Goal: Task Accomplishment & Management: Manage account settings

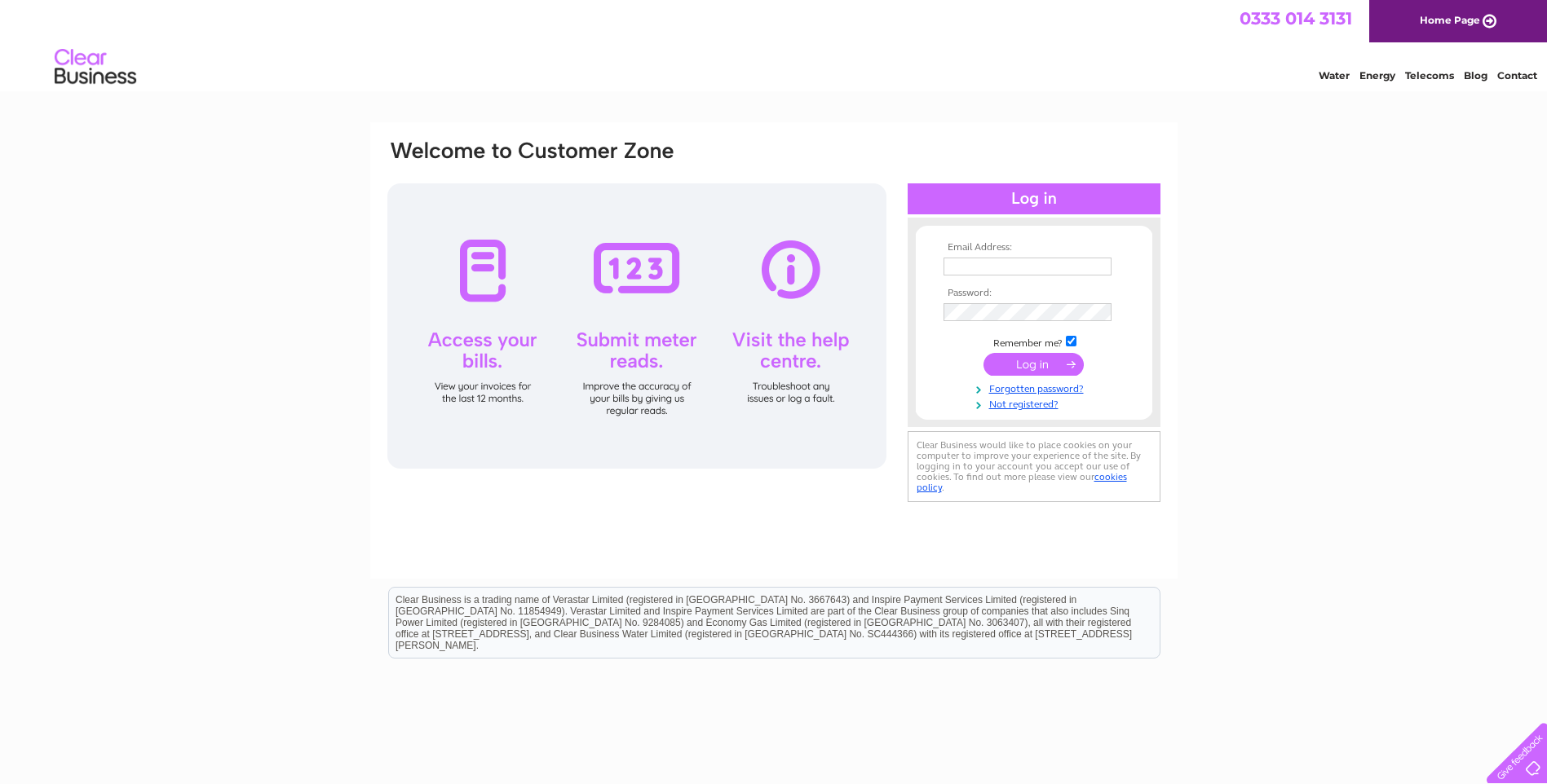
type input "barbara@agpropertygroup.com"
click at [1043, 359] on input "submit" at bounding box center [1034, 365] width 100 height 23
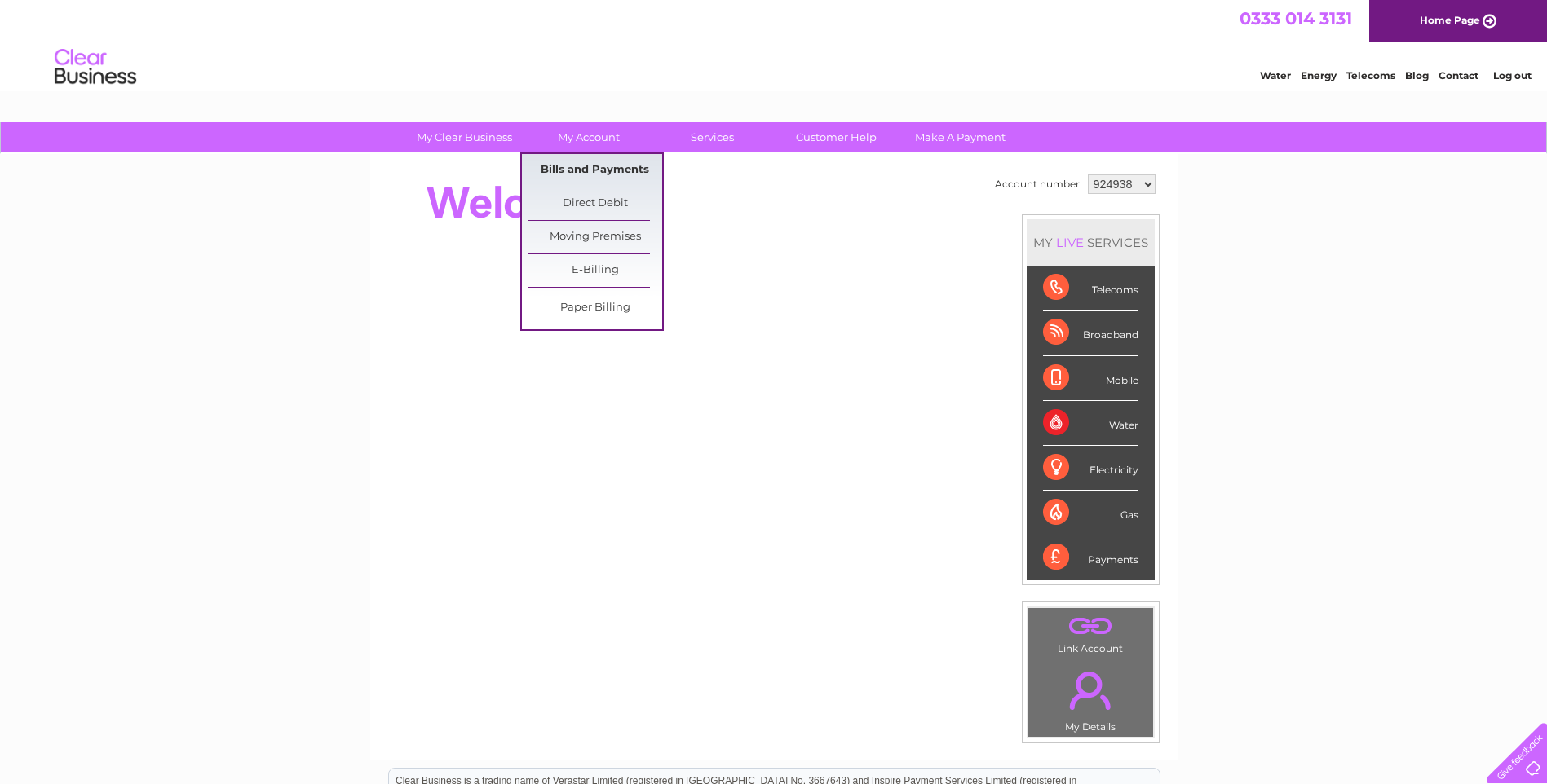
click at [618, 161] on link "Bills and Payments" at bounding box center [594, 170] width 135 height 33
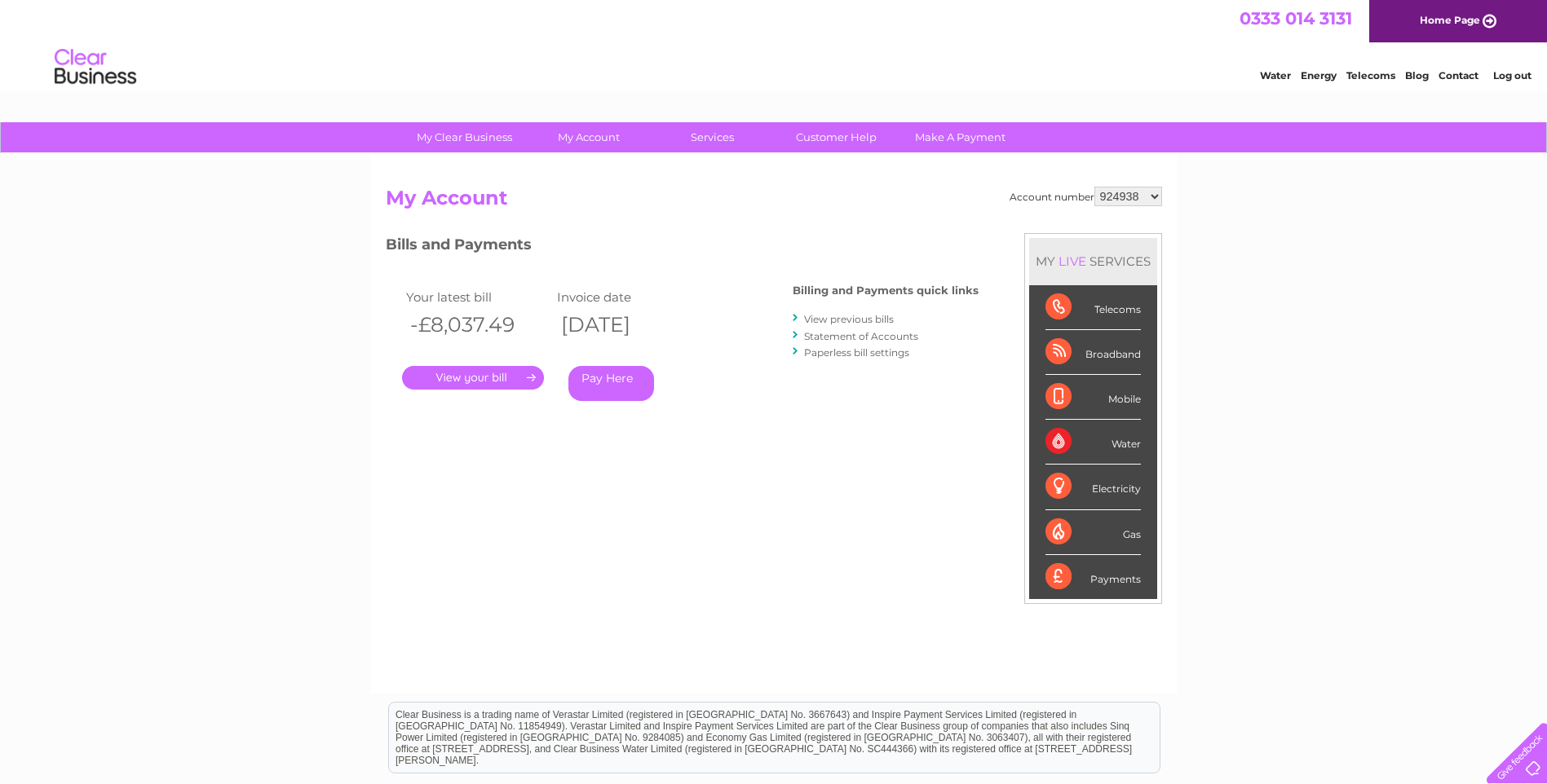
click at [1236, 362] on div "My Clear Business Login Details My Details My Preferences Link Account My Accou…" at bounding box center [774, 547] width 1547 height 850
click at [1126, 192] on select "924938 931516 956347 971980 1085317 1085318 1085319 1085320 1085322 1085323 108…" at bounding box center [1129, 196] width 68 height 20
click at [1095, 186] on select "924938 931516 956347 971980 1085317 1085318 1085319 1085320 1085322 1085323 108…" at bounding box center [1129, 196] width 68 height 20
click at [1111, 191] on select "924938 931516 956347 971980 1085317 1085318 1085319 1085320 1085322 1085323 108…" at bounding box center [1129, 196] width 68 height 20
select select "931516"
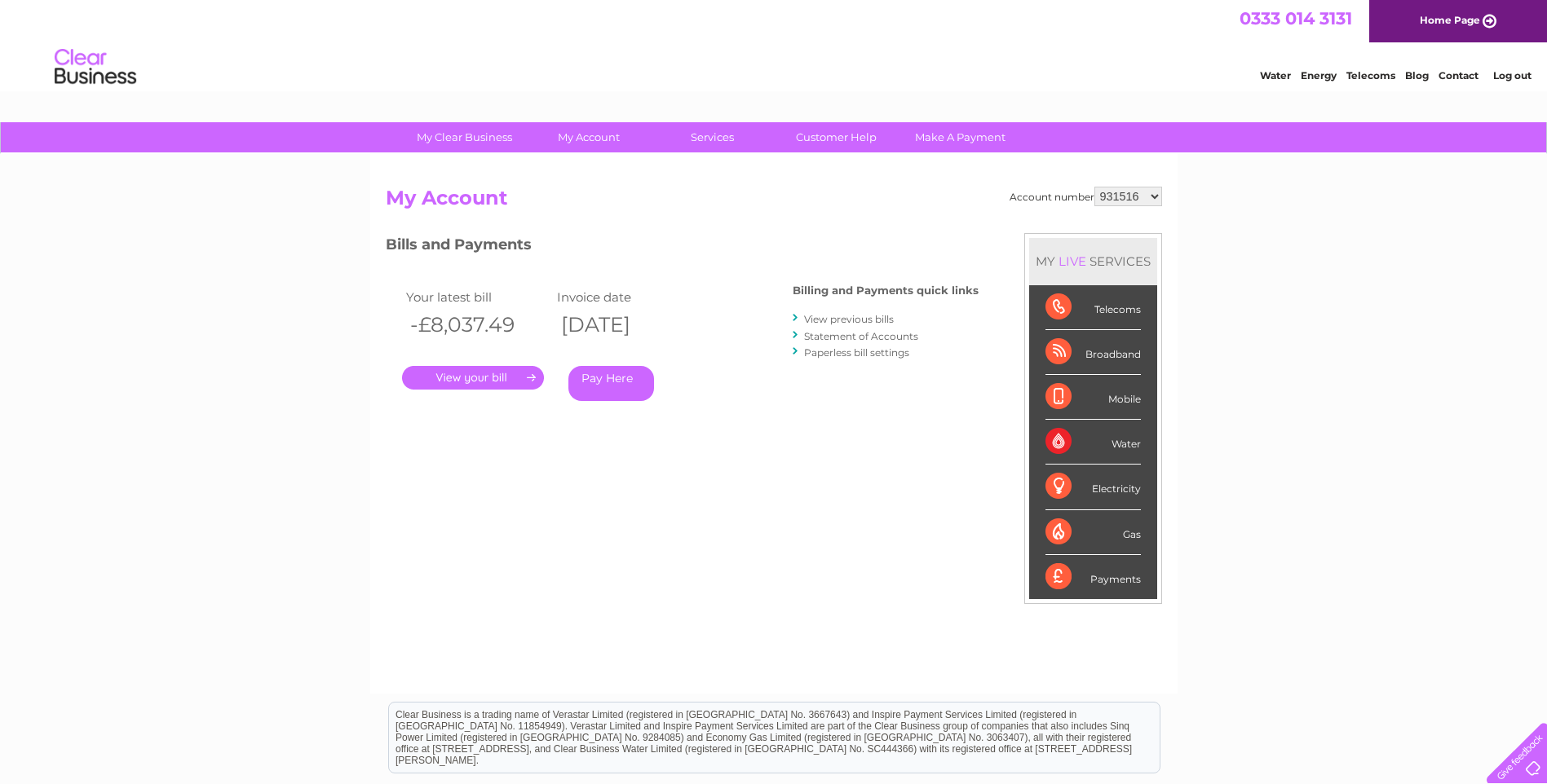
click at [1095, 186] on select "924938 931516 956347 971980 1085317 1085318 1085319 1085320 1085322 1085323 108…" at bounding box center [1129, 196] width 68 height 20
click at [460, 379] on link "." at bounding box center [473, 377] width 142 height 24
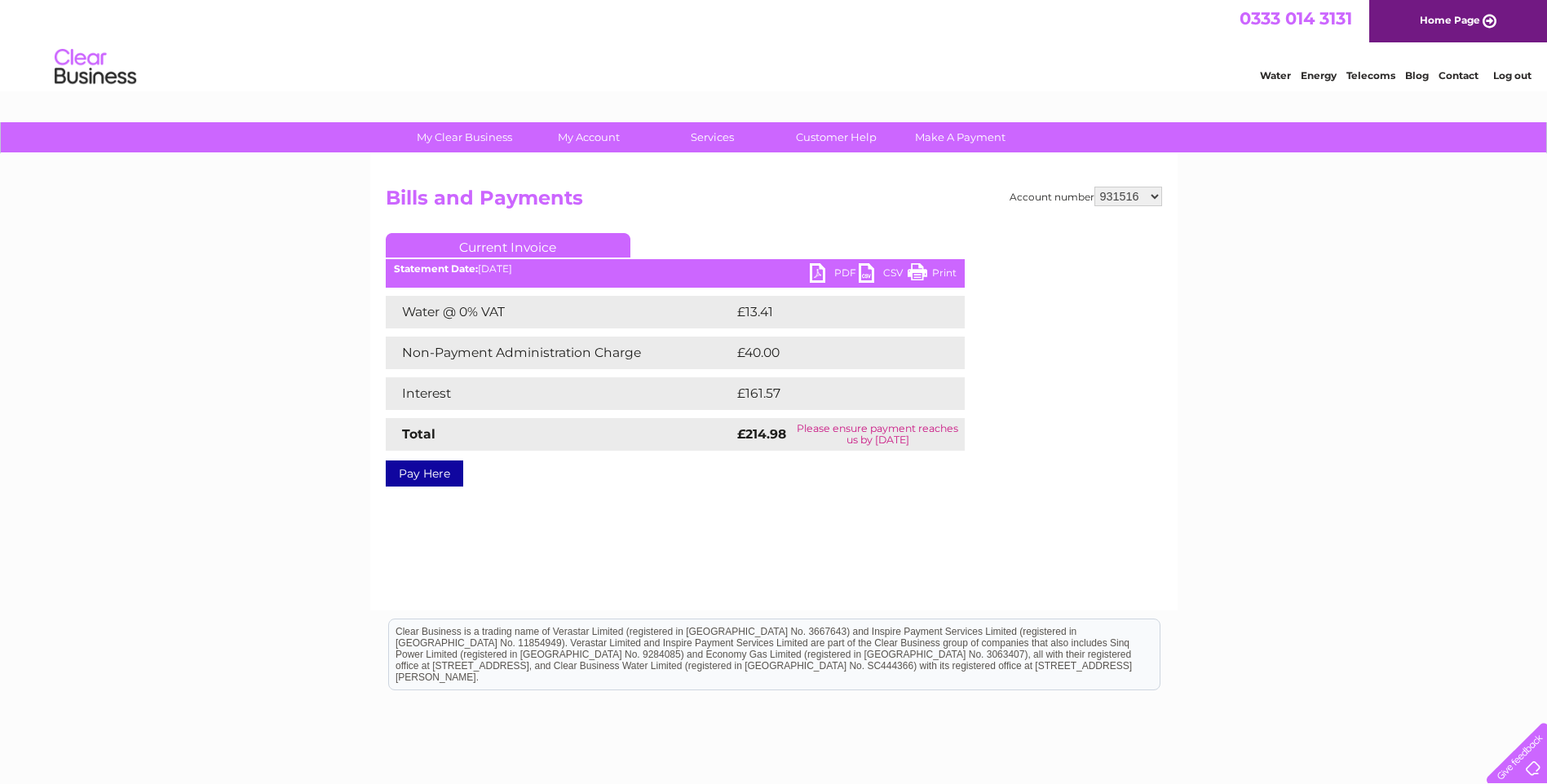
click at [831, 273] on link "PDF" at bounding box center [834, 275] width 49 height 24
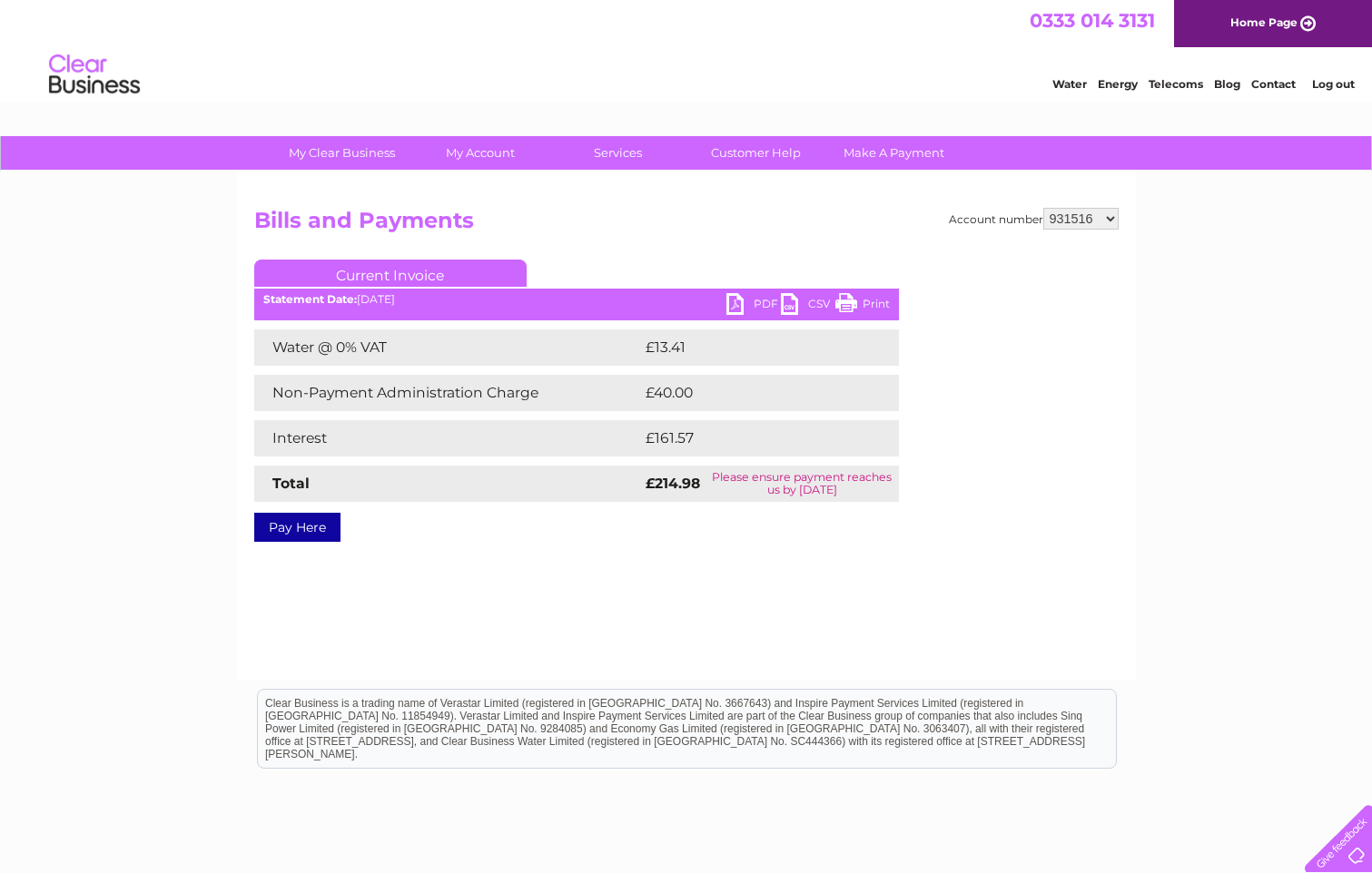
click at [946, 301] on div "Account number 924938 931516 956347 971980 1085317 1085318 1085319 1085320 1085…" at bounding box center [686, 371] width 864 height 328
click at [1069, 220] on select "924938 931516 956347 971980 1085317 1085318 1085319 1085320 1085322 1085323 108…" at bounding box center [1081, 218] width 76 height 22
select select "956347"
click at [1043, 208] on select "924938 931516 956347 971980 1085317 1085318 1085319 1085320 1085322 1085323 108…" at bounding box center [1081, 218] width 76 height 22
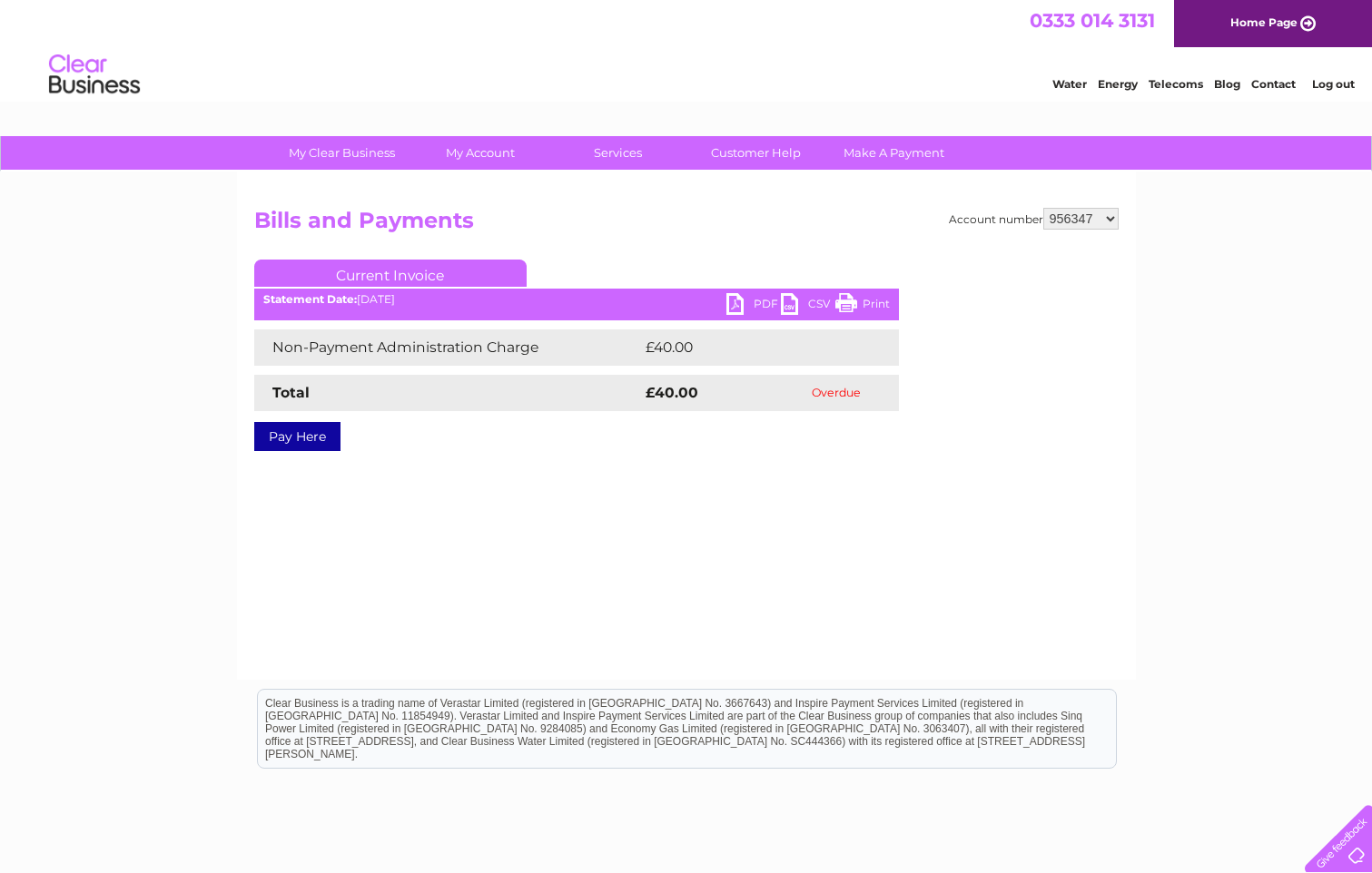
click at [1069, 224] on select "924938 931516 956347 971980 1085317 1085318 1085319 1085320 1085322 1085323 108…" at bounding box center [1081, 218] width 76 height 22
select select "971980"
click at [1043, 208] on select "924938 931516 956347 971980 1085317 1085318 1085319 1085320 1085322 1085323 108…" at bounding box center [1081, 218] width 76 height 22
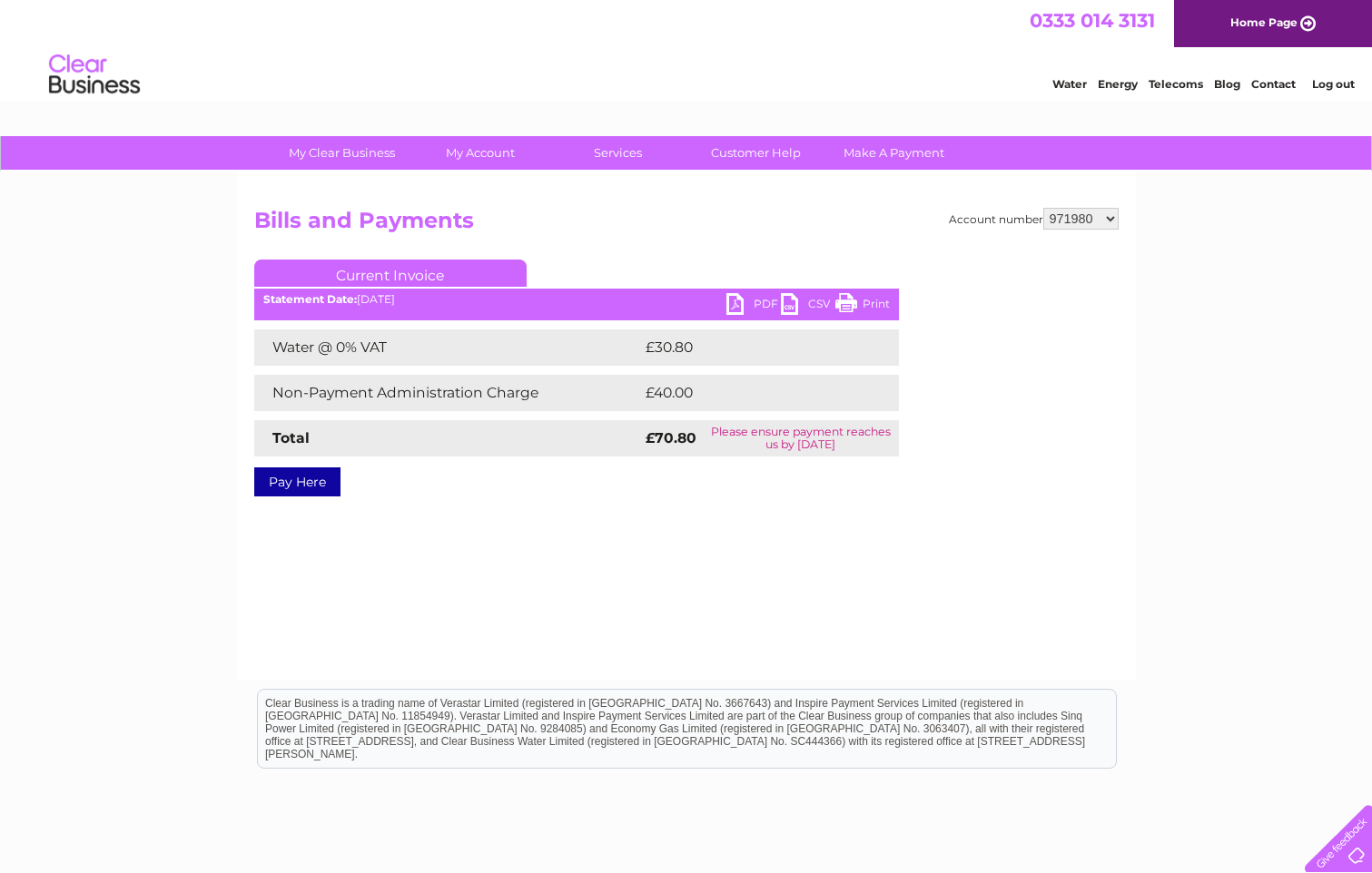
click at [745, 294] on link "PDF" at bounding box center [753, 306] width 55 height 27
click at [1074, 216] on select "924938 931516 956347 971980 1085317 1085318 1085319 1085320 1085322 1085323 108…" at bounding box center [1081, 218] width 76 height 22
select select "1085317"
click at [1043, 208] on select "924938 931516 956347 971980 1085317 1085318 1085319 1085320 1085322 1085323 108…" at bounding box center [1081, 218] width 76 height 22
click at [1075, 226] on select "924938 931516 956347 971980 1085317 1085318 1085319 1085320 1085322 1085323 108…" at bounding box center [1081, 218] width 76 height 22
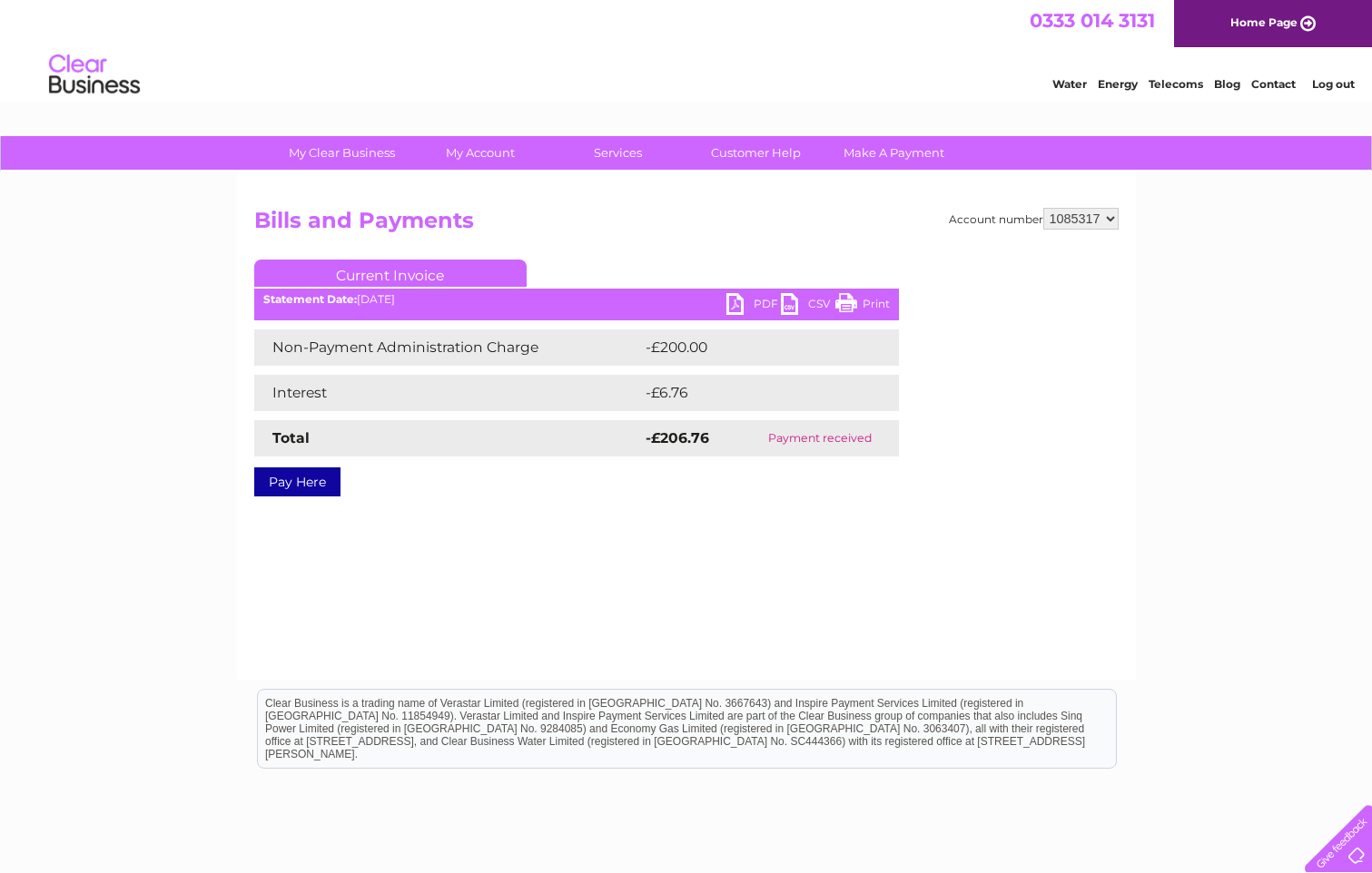
select select "1085318"
click at [1043, 208] on select "924938 931516 956347 971980 1085317 1085318 1085319 1085320 1085322 1085323 108…" at bounding box center [1081, 218] width 76 height 22
click at [733, 295] on link "PDF" at bounding box center [753, 306] width 55 height 27
click at [1078, 214] on select "924938 931516 956347 971980 1085317 1085318 1085319 1085320 1085322 1085323 108…" at bounding box center [1081, 218] width 76 height 22
select select "1085319"
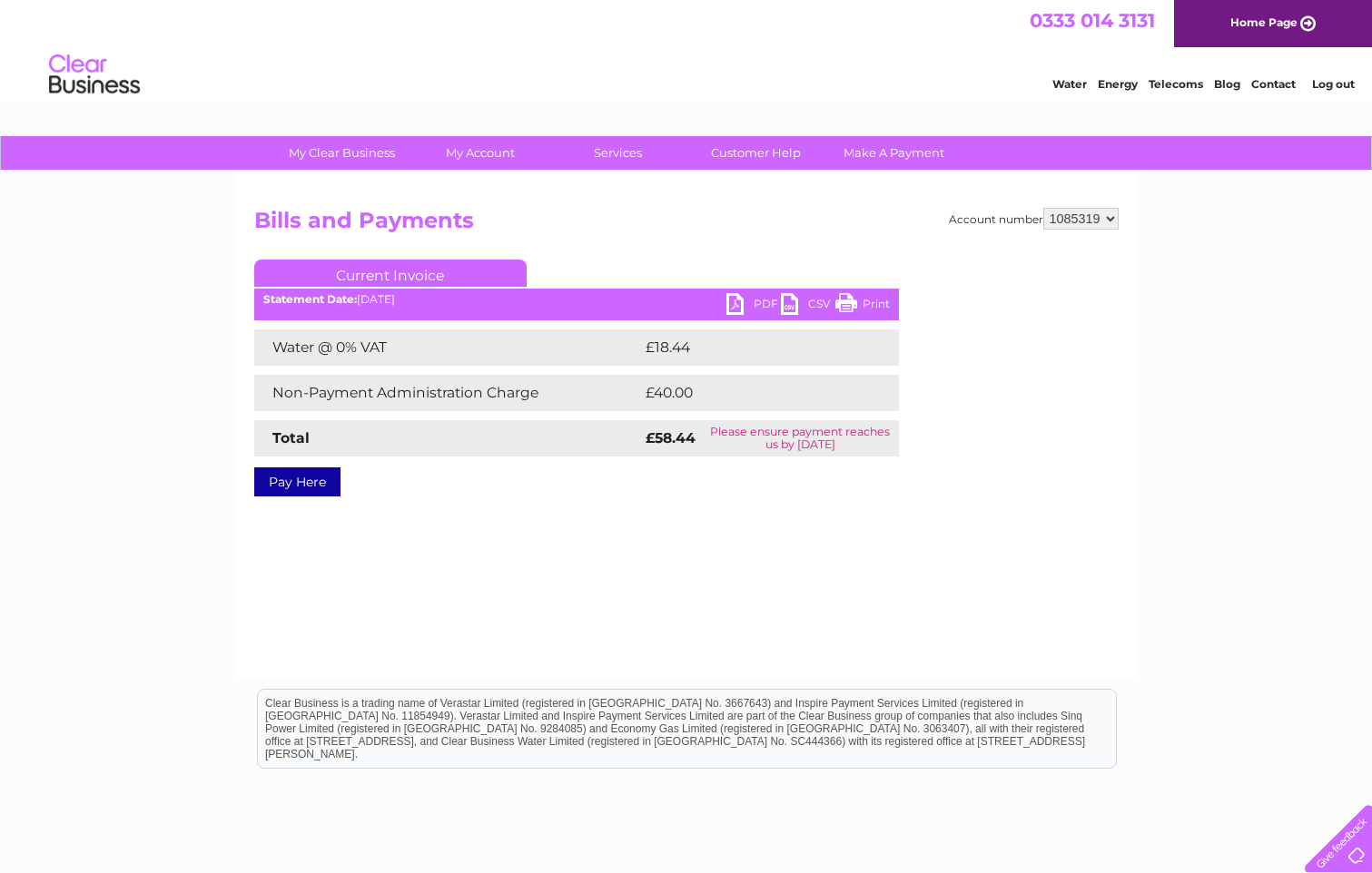
click at [1043, 208] on select "924938 931516 956347 971980 1085317 1085318 1085319 1085320 1085322 1085323 108…" at bounding box center [1081, 218] width 76 height 22
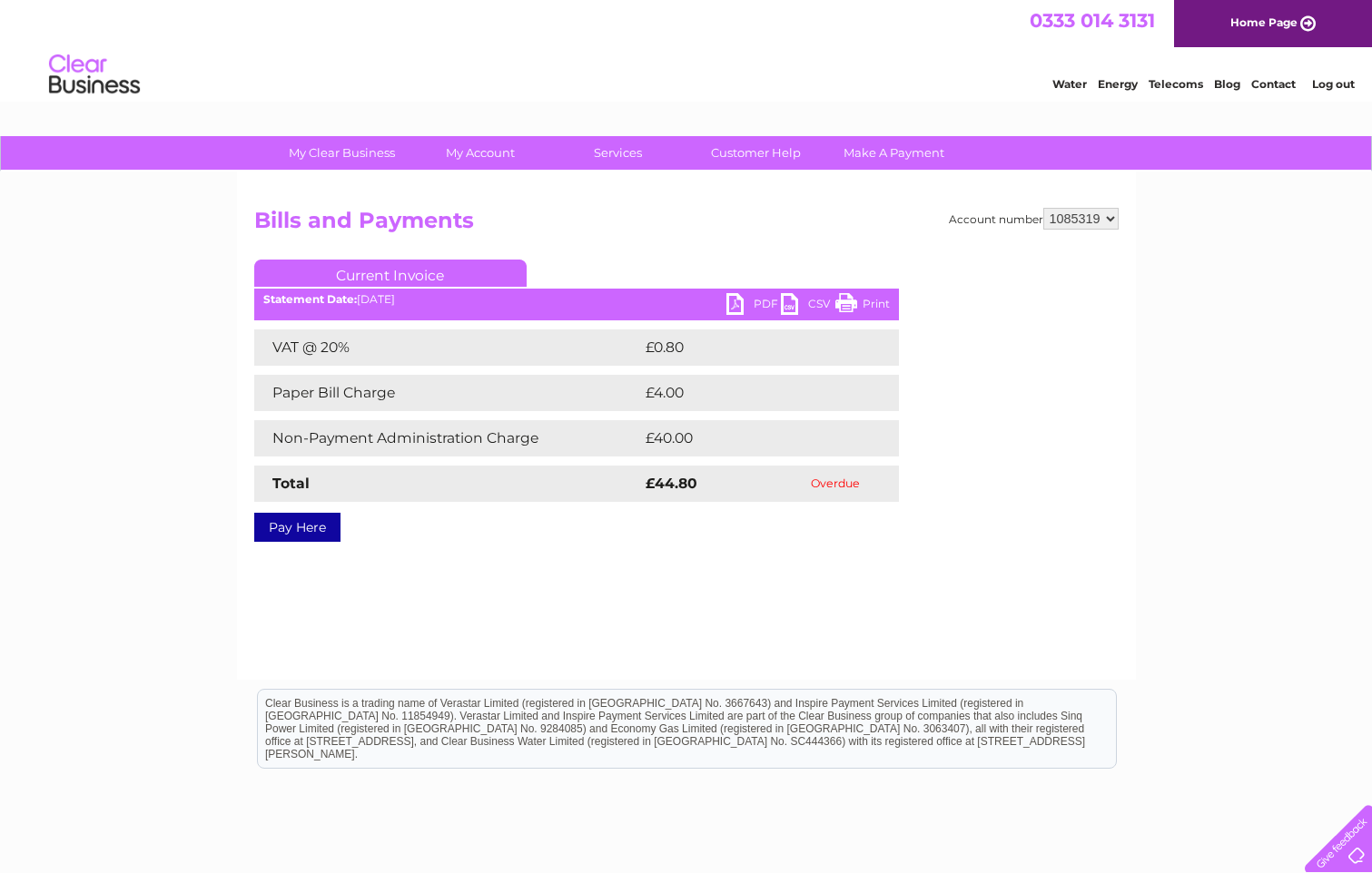
click at [1067, 220] on select "924938 931516 956347 971980 1085317 1085318 1085319 1085320 1085322 1085323 108…" at bounding box center [1081, 218] width 76 height 22
select select "1085320"
click at [1043, 208] on select "924938 931516 956347 971980 1085317 1085318 1085319 1085320 1085322 1085323 108…" at bounding box center [1081, 218] width 76 height 22
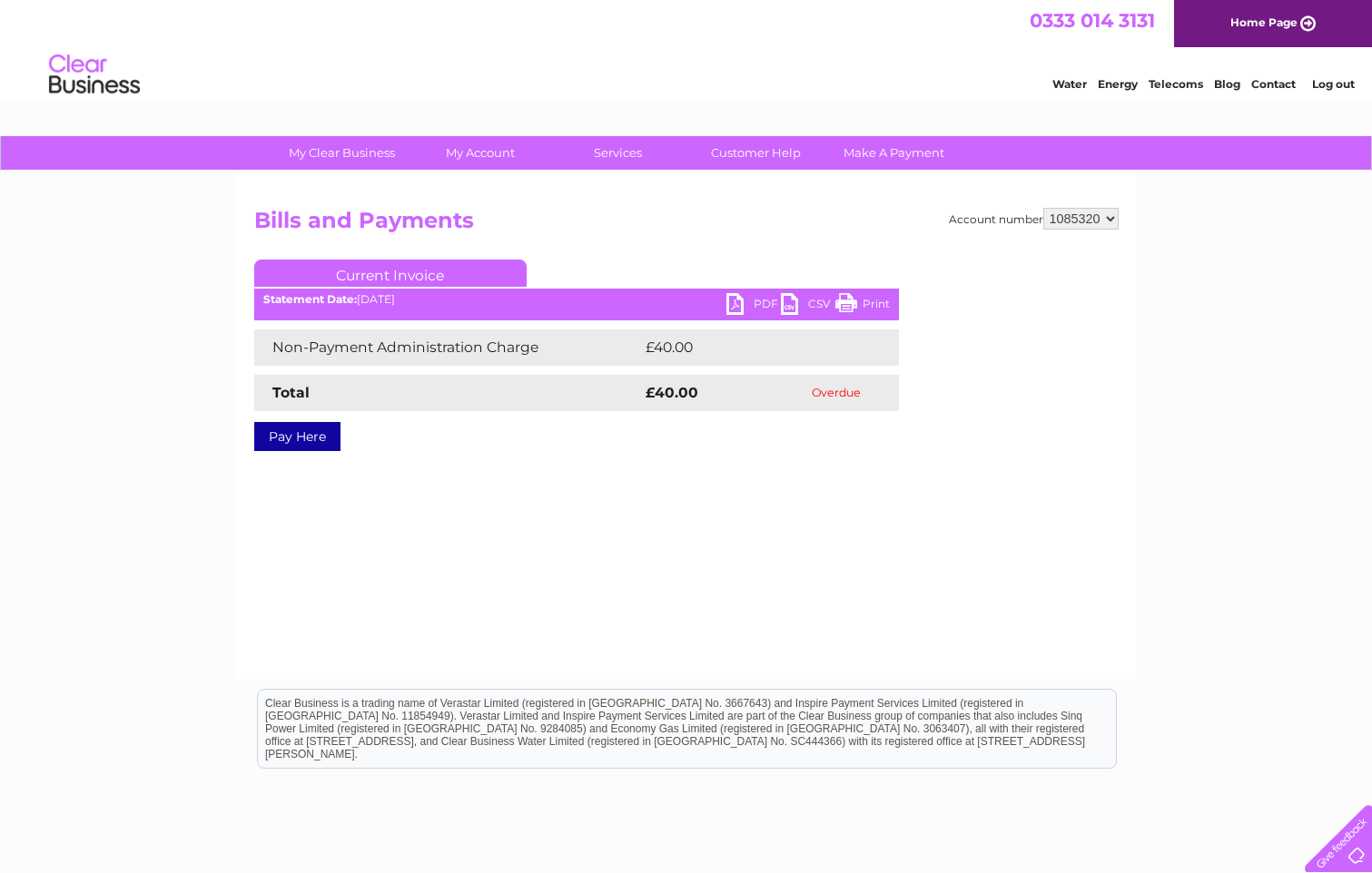
click at [1085, 226] on select "924938 931516 956347 971980 1085317 1085318 1085319 1085320 1085322 1085323 108…" at bounding box center [1081, 218] width 76 height 22
select select "1085322"
click at [1043, 208] on select "924938 931516 956347 971980 1085317 1085318 1085319 1085320 1085322 1085323 108…" at bounding box center [1081, 218] width 76 height 22
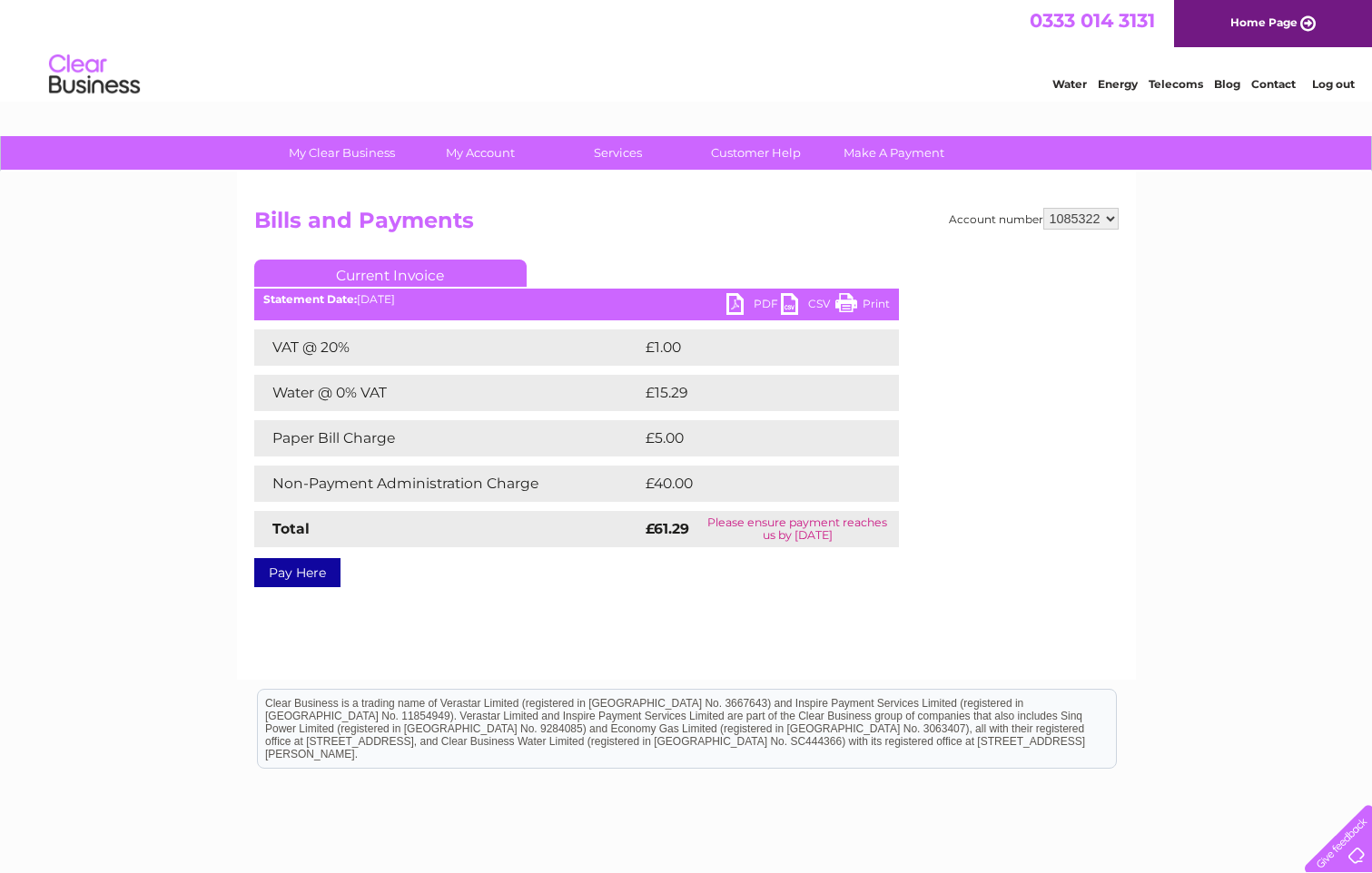
click at [768, 307] on link "PDF" at bounding box center [753, 306] width 55 height 27
click at [1083, 216] on select "924938 931516 956347 971980 1085317 1085318 1085319 1085320 1085322 1085323 108…" at bounding box center [1081, 218] width 76 height 22
select select "1085323"
click at [1043, 208] on select "924938 931516 956347 971980 1085317 1085318 1085319 1085320 1085322 1085323 108…" at bounding box center [1081, 218] width 76 height 22
click at [1071, 208] on select "924938 931516 956347 971980 1085317 1085318 1085319 1085320 1085322 1085323 108…" at bounding box center [1081, 218] width 76 height 22
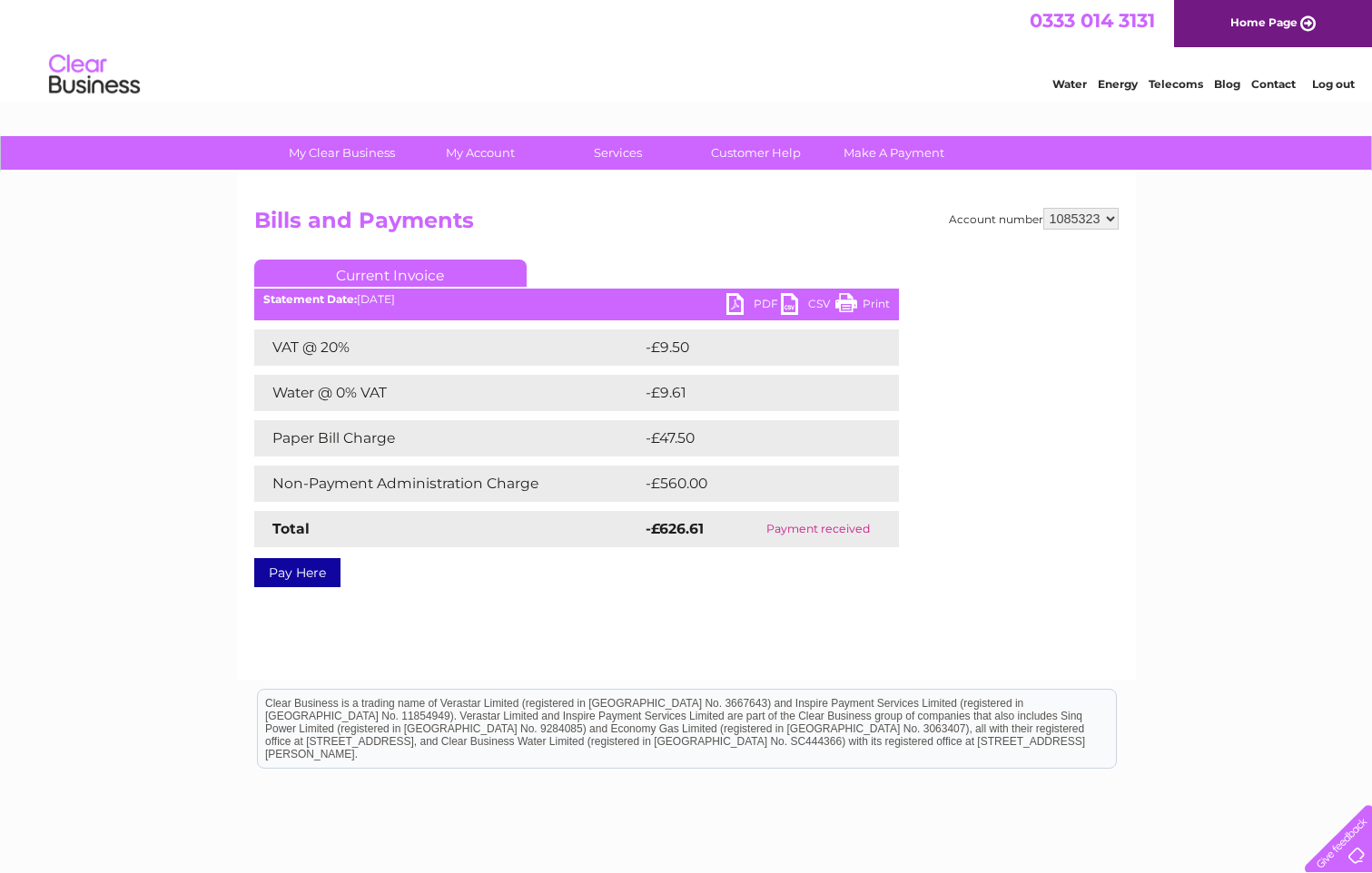
select select "1085324"
click at [1043, 208] on select "924938 931516 956347 971980 1085317 1085318 1085319 1085320 1085322 1085323 108…" at bounding box center [1081, 218] width 76 height 22
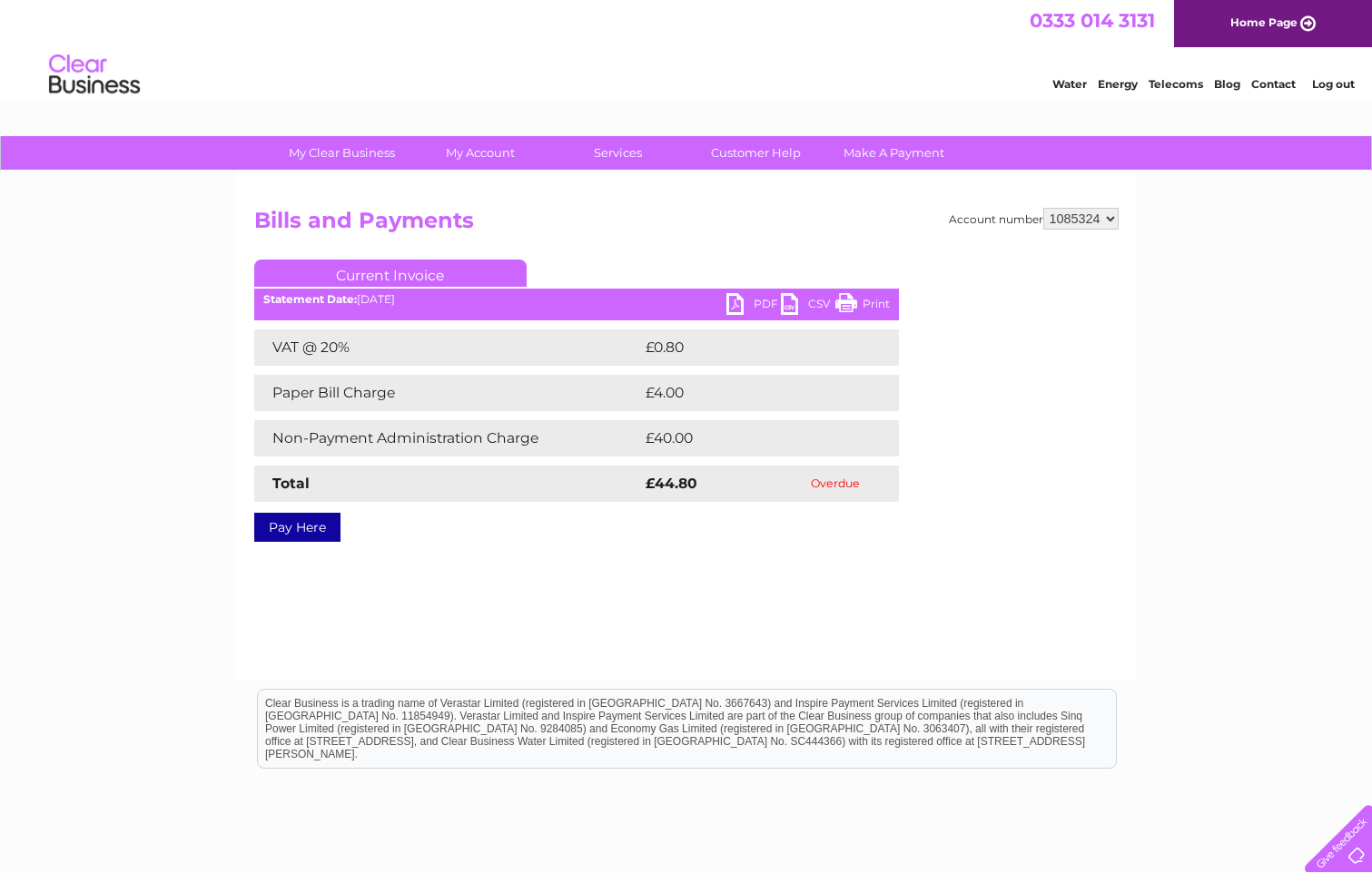
click at [1100, 212] on select "924938 931516 956347 971980 1085317 1085318 1085319 1085320 1085322 1085323 108…" at bounding box center [1081, 218] width 76 height 22
select select "1085325"
click at [1043, 208] on select "924938 931516 956347 971980 1085317 1085318 1085319 1085320 1085322 1085323 108…" at bounding box center [1081, 218] width 76 height 22
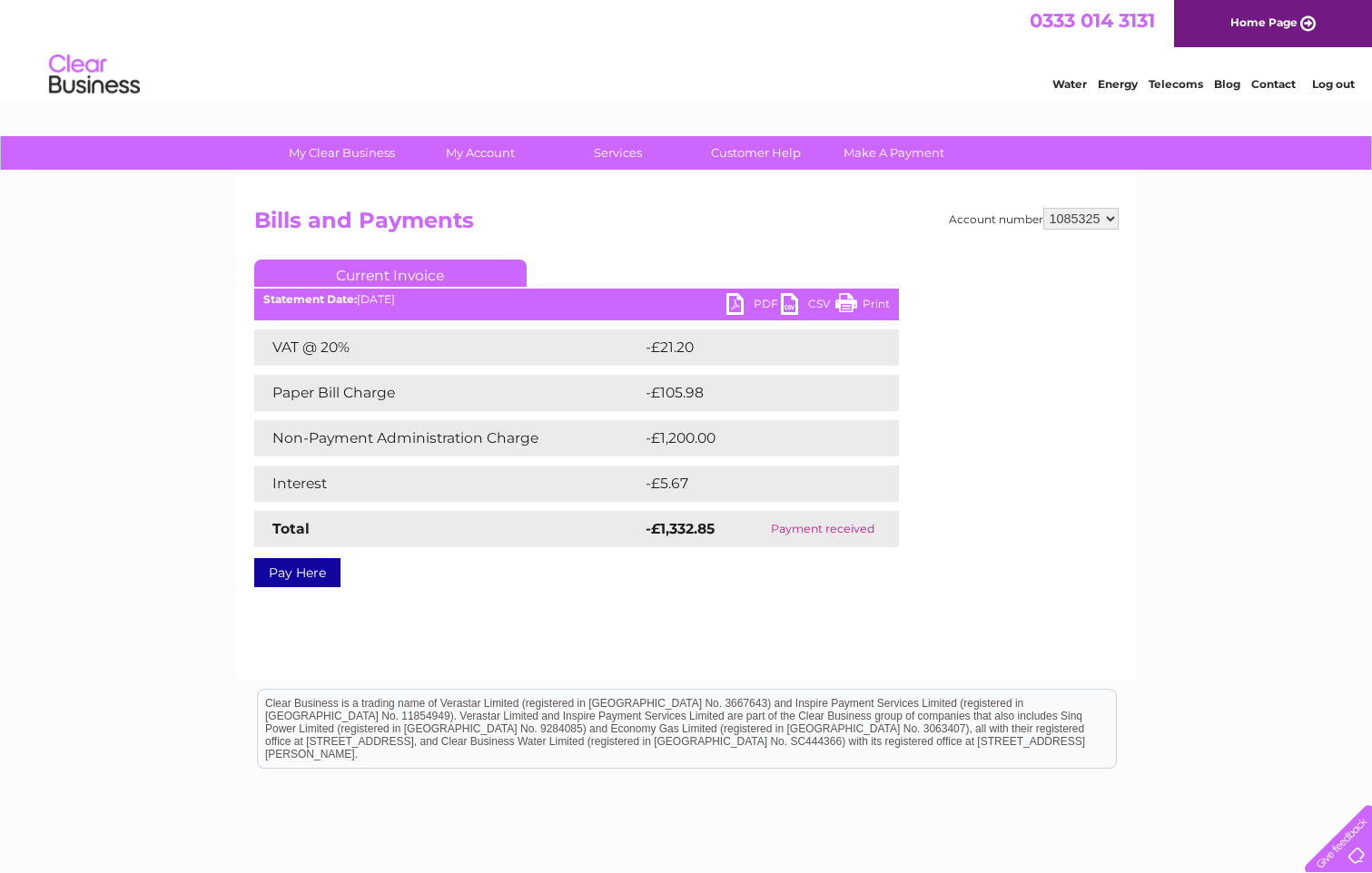
click at [1075, 218] on select "924938 931516 956347 971980 1085317 1085318 1085319 1085320 1085322 1085323 108…" at bounding box center [1081, 218] width 76 height 22
select select "1097116"
click at [1043, 208] on select "924938 931516 956347 971980 1085317 1085318 1085319 1085320 1085322 1085323 108…" at bounding box center [1081, 218] width 76 height 22
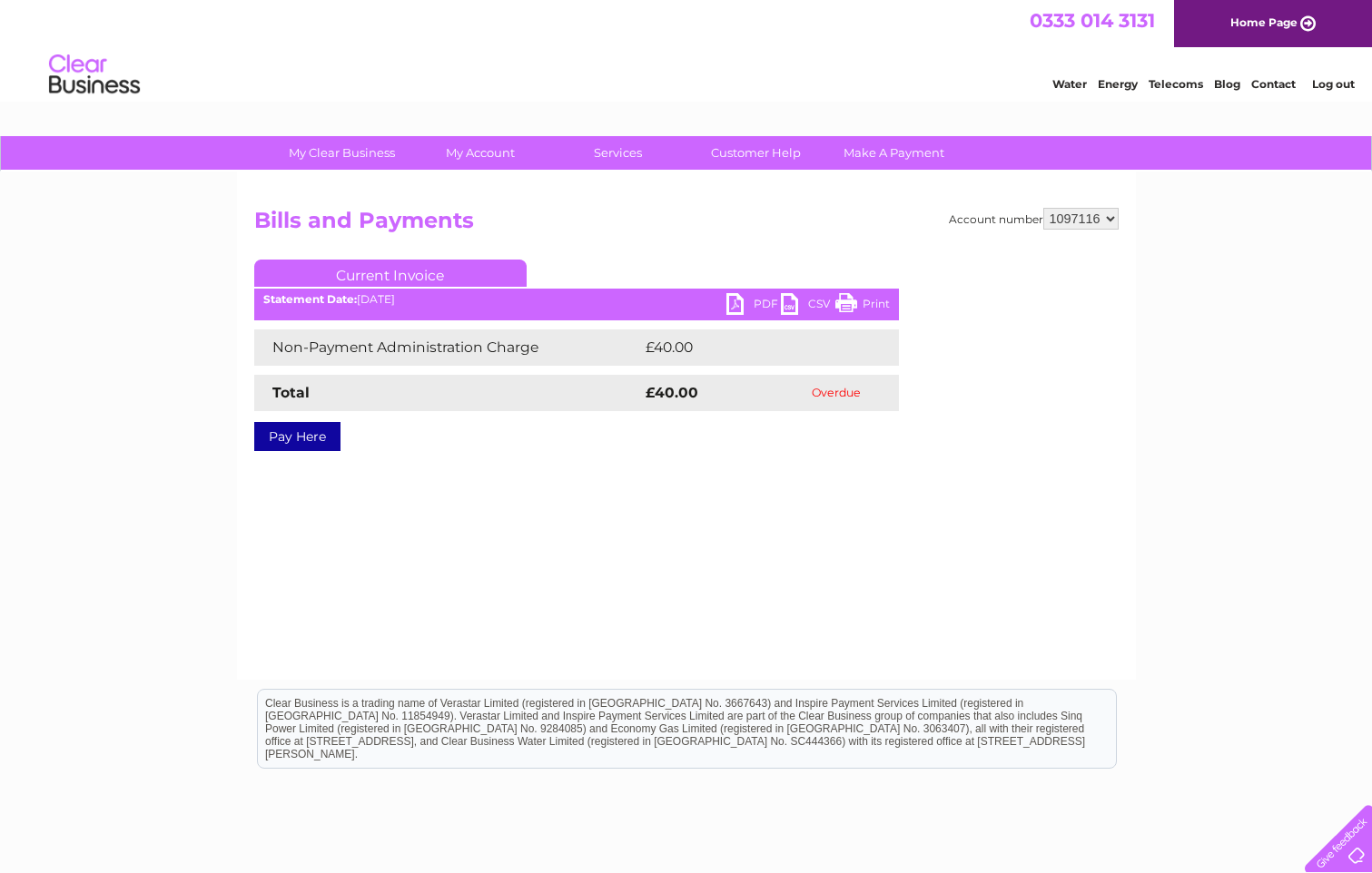
click at [1083, 213] on select "924938 931516 956347 971980 1085317 1085318 1085319 1085320 1085322 1085323 108…" at bounding box center [1081, 218] width 76 height 22
select select "1118341"
click at [1043, 208] on select "924938 931516 956347 971980 1085317 1085318 1085319 1085320 1085322 1085323 108…" at bounding box center [1081, 218] width 76 height 22
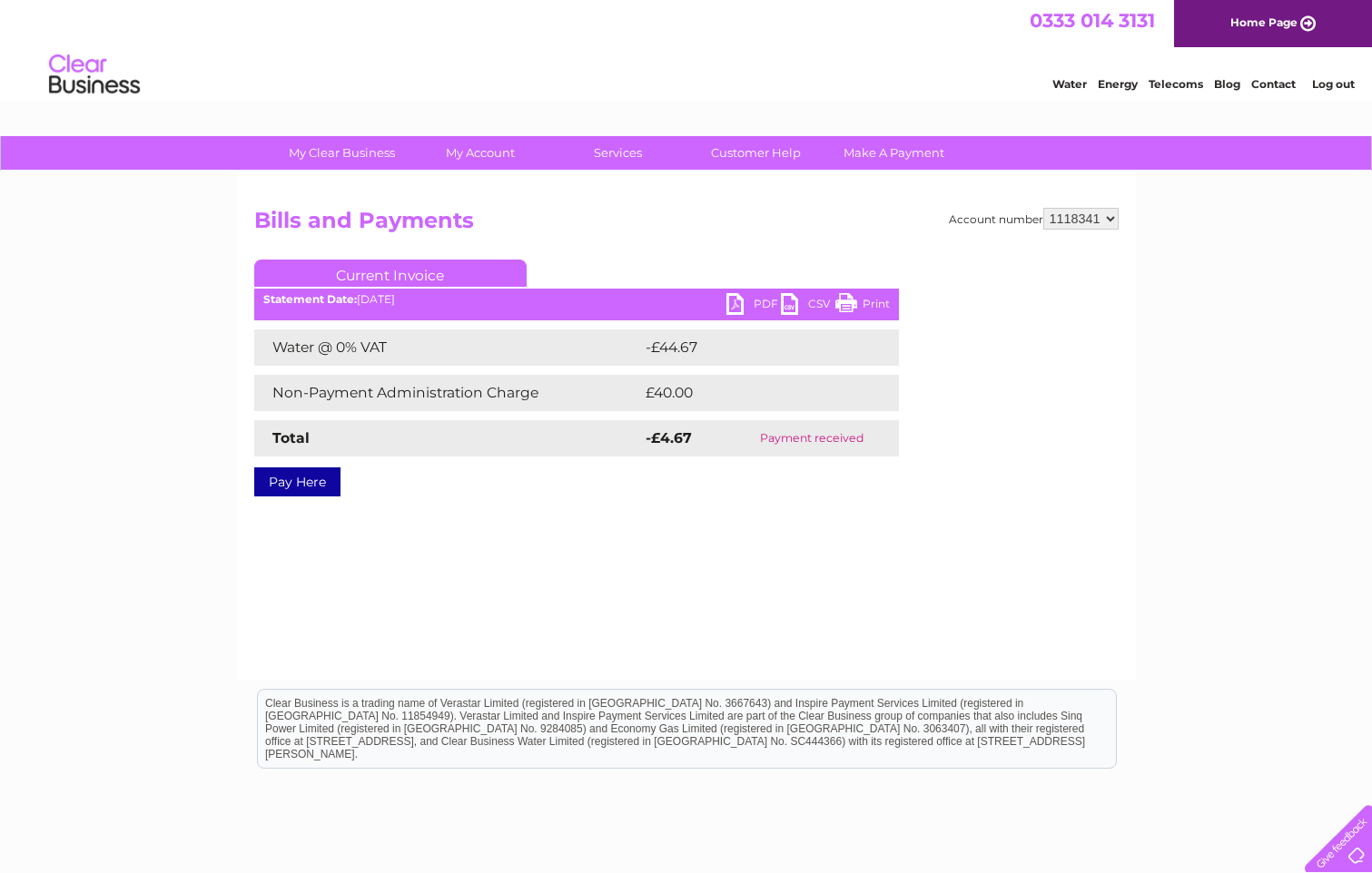
click at [1085, 216] on select "924938 931516 956347 971980 1085317 1085318 1085319 1085320 1085322 1085323 108…" at bounding box center [1081, 218] width 76 height 22
select select "1127281"
click at [1043, 208] on select "924938 931516 956347 971980 1085317 1085318 1085319 1085320 1085322 1085323 108…" at bounding box center [1081, 218] width 76 height 22
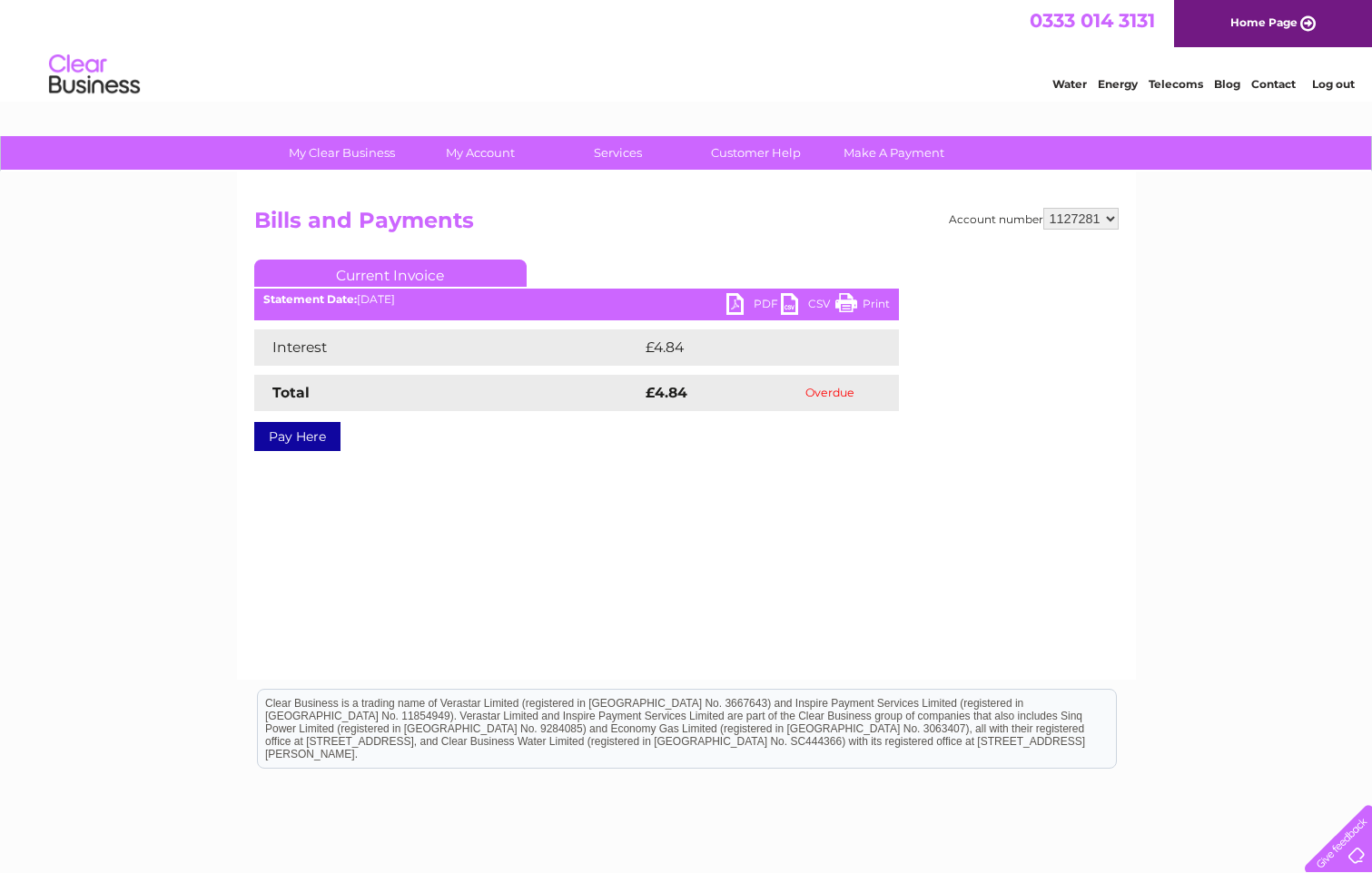
click at [1085, 208] on select "924938 931516 956347 971980 1085317 1085318 1085319 1085320 1085322 1085323 108…" at bounding box center [1081, 218] width 76 height 22
select select "1128831"
click at [1043, 208] on select "924938 931516 956347 971980 1085317 1085318 1085319 1085320 1085322 1085323 108…" at bounding box center [1081, 218] width 76 height 22
click at [1089, 228] on select "924938 931516 956347 971980 1085317 1085318 1085319 1085320 1085322 1085323 108…" at bounding box center [1081, 218] width 76 height 22
select select "1129596"
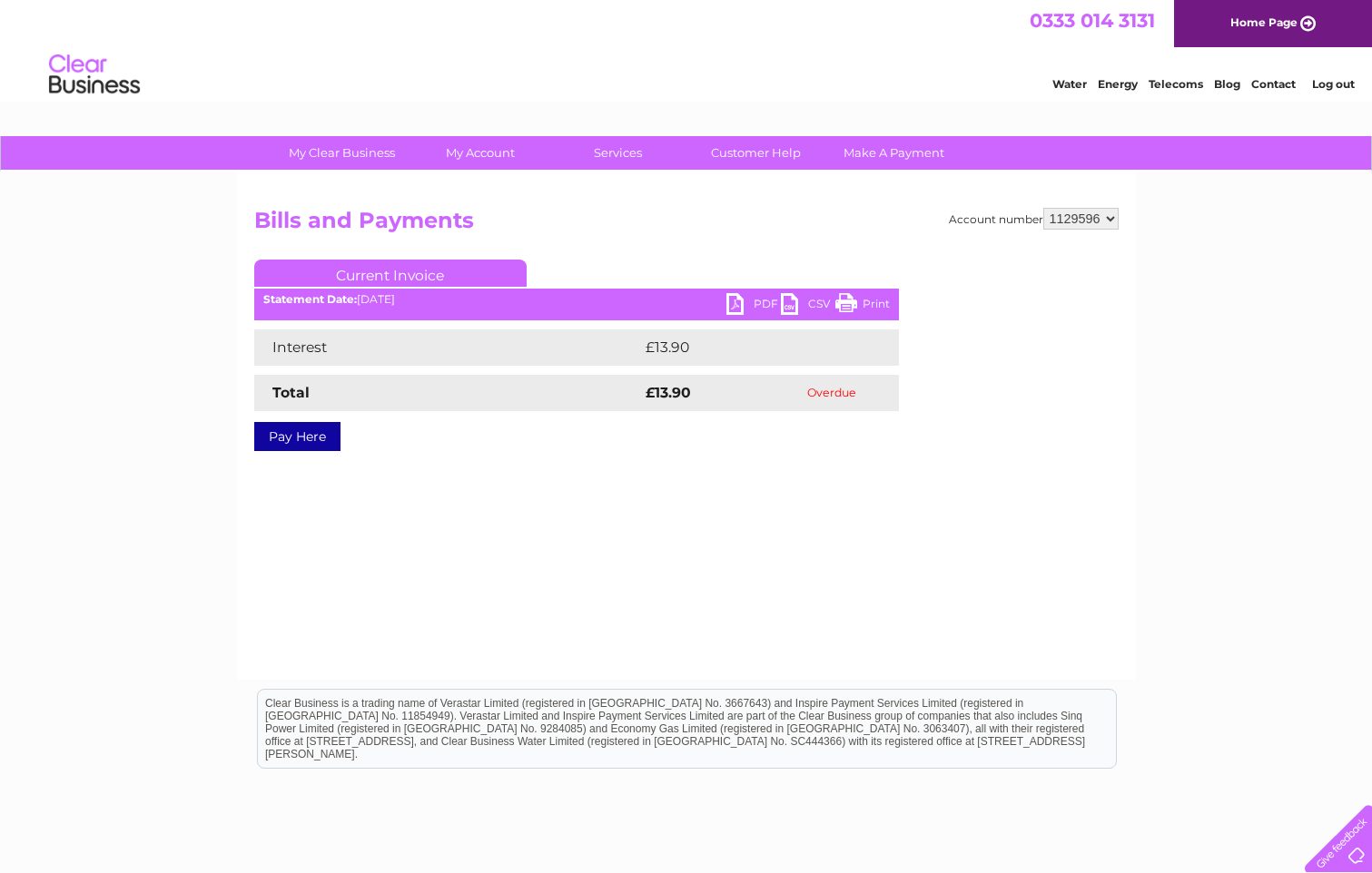
click at [1043, 208] on select "924938 931516 956347 971980 1085317 1085318 1085319 1085320 1085322 1085323 108…" at bounding box center [1081, 218] width 76 height 22
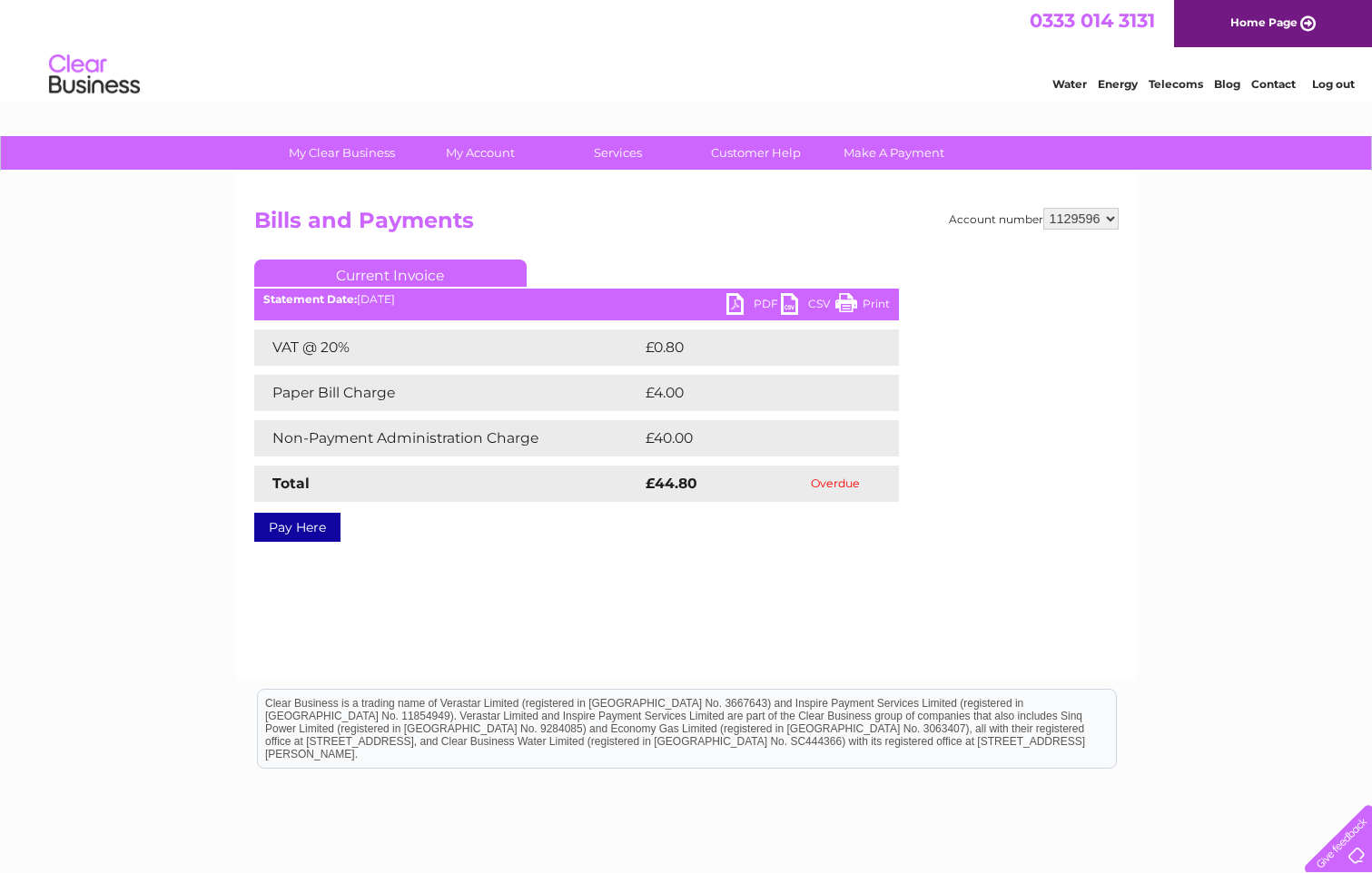
click at [1074, 219] on select "924938 931516 956347 971980 1085317 1085318 1085319 1085320 1085322 1085323 108…" at bounding box center [1081, 218] width 76 height 22
click at [1090, 216] on select "924938 931516 956347 971980 1085317 1085318 1085319 1085320 1085322 1085323 108…" at bounding box center [1081, 218] width 76 height 22
select select "1132216"
click at [1043, 208] on select "924938 931516 956347 971980 1085317 1085318 1085319 1085320 1085322 1085323 108…" at bounding box center [1081, 218] width 76 height 22
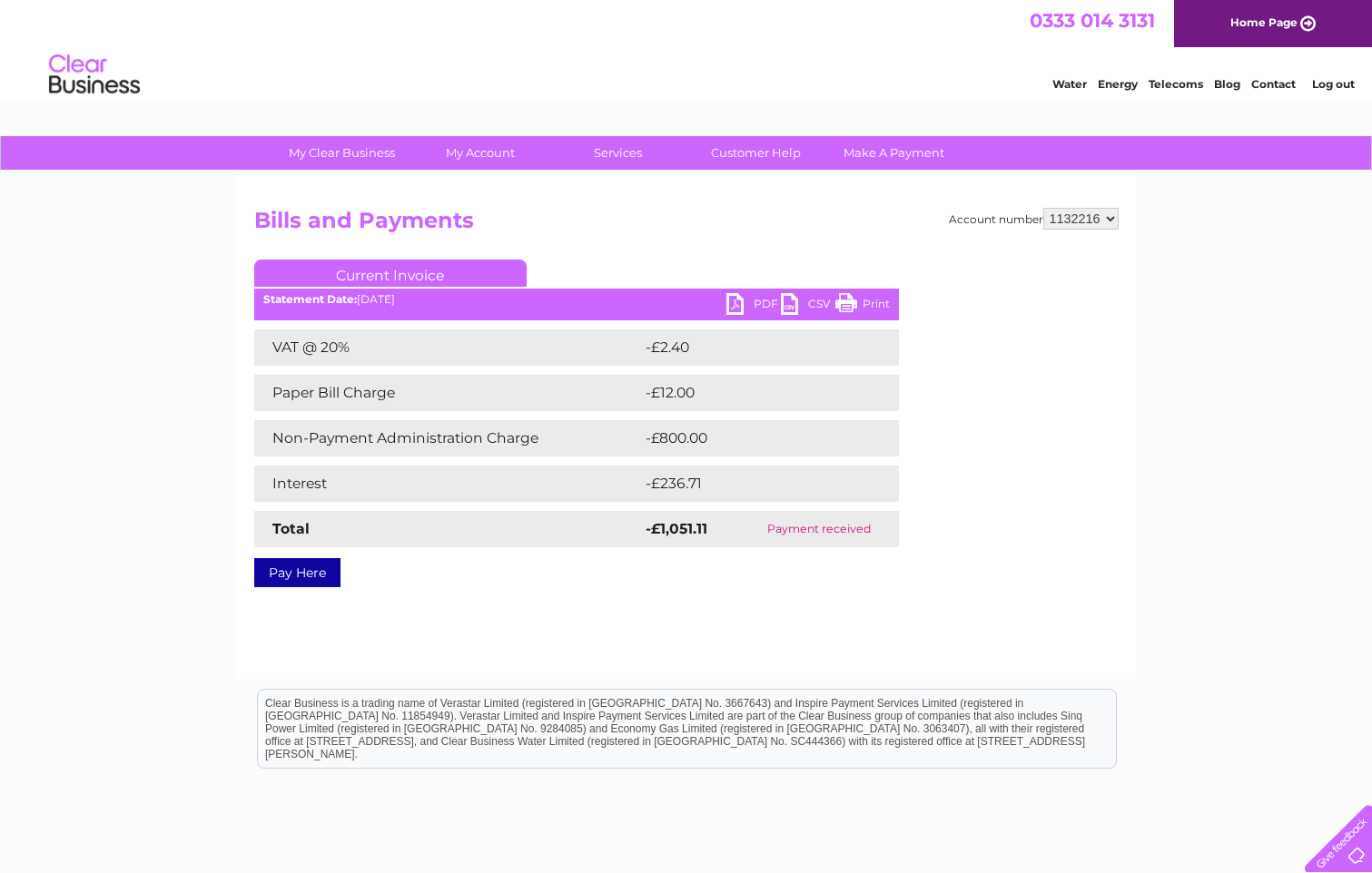
click at [1085, 223] on select "924938 931516 956347 971980 1085317 1085318 1085319 1085320 1085322 1085323 108…" at bounding box center [1081, 218] width 76 height 22
select select "1139323"
click at [1043, 208] on select "924938 931516 956347 971980 1085317 1085318 1085319 1085320 1085322 1085323 108…" at bounding box center [1081, 218] width 76 height 22
